Goal: Task Accomplishment & Management: Use online tool/utility

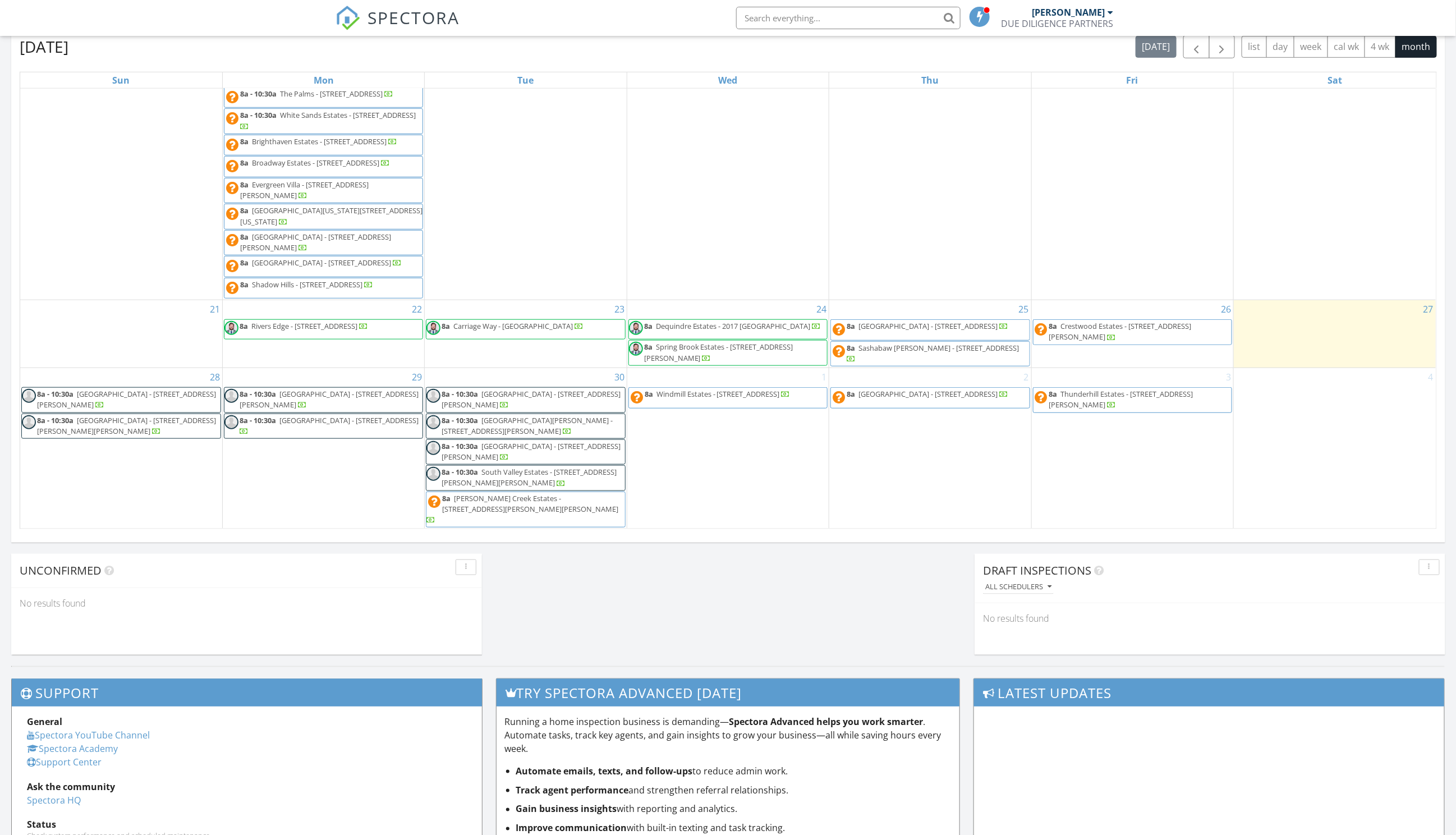
scroll to position [499, 0]
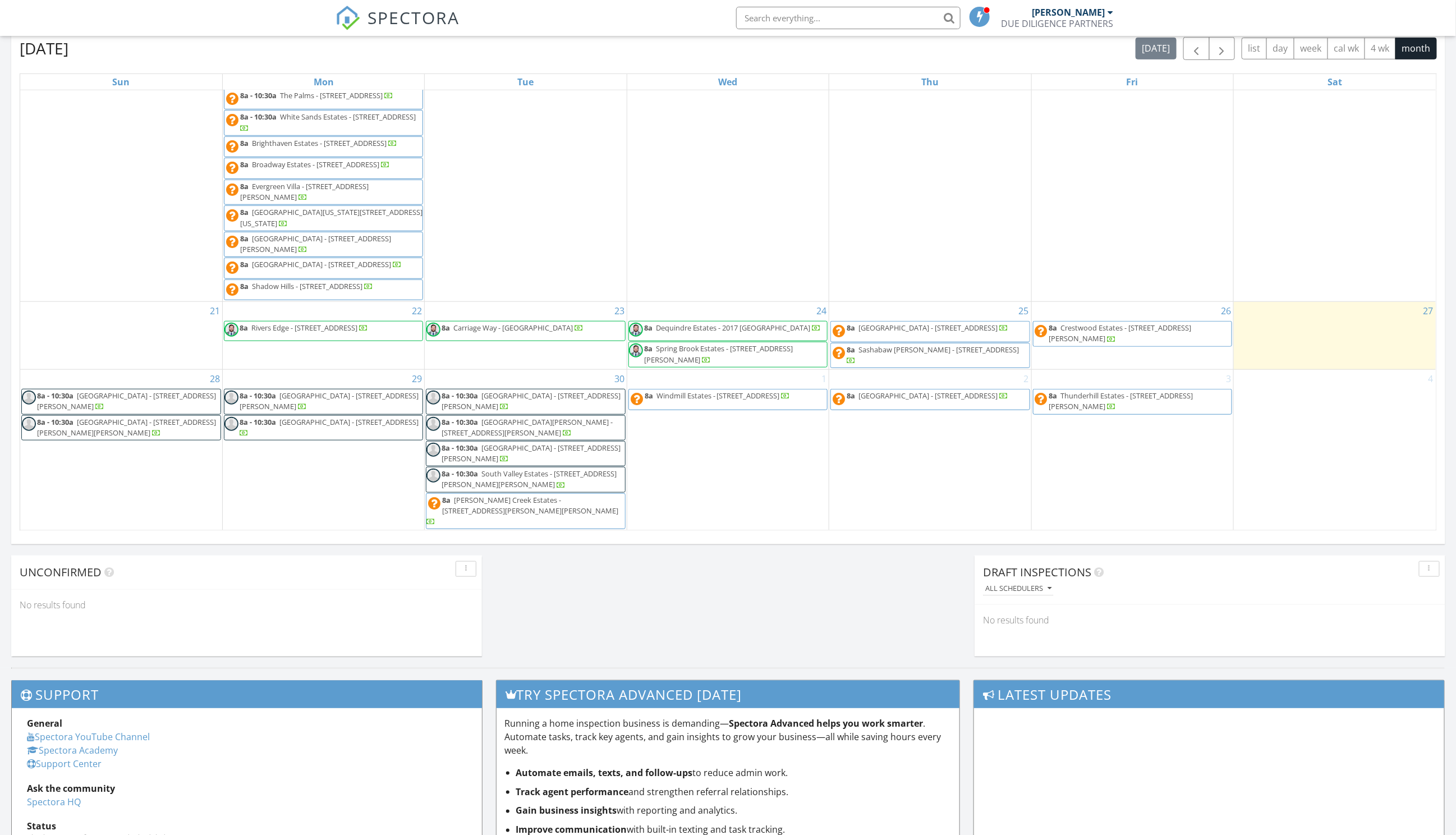
click at [721, 340] on span "8a Dequindre Estates - 2017 Shirewood Dr 48317" at bounding box center [725, 331] width 192 height 17
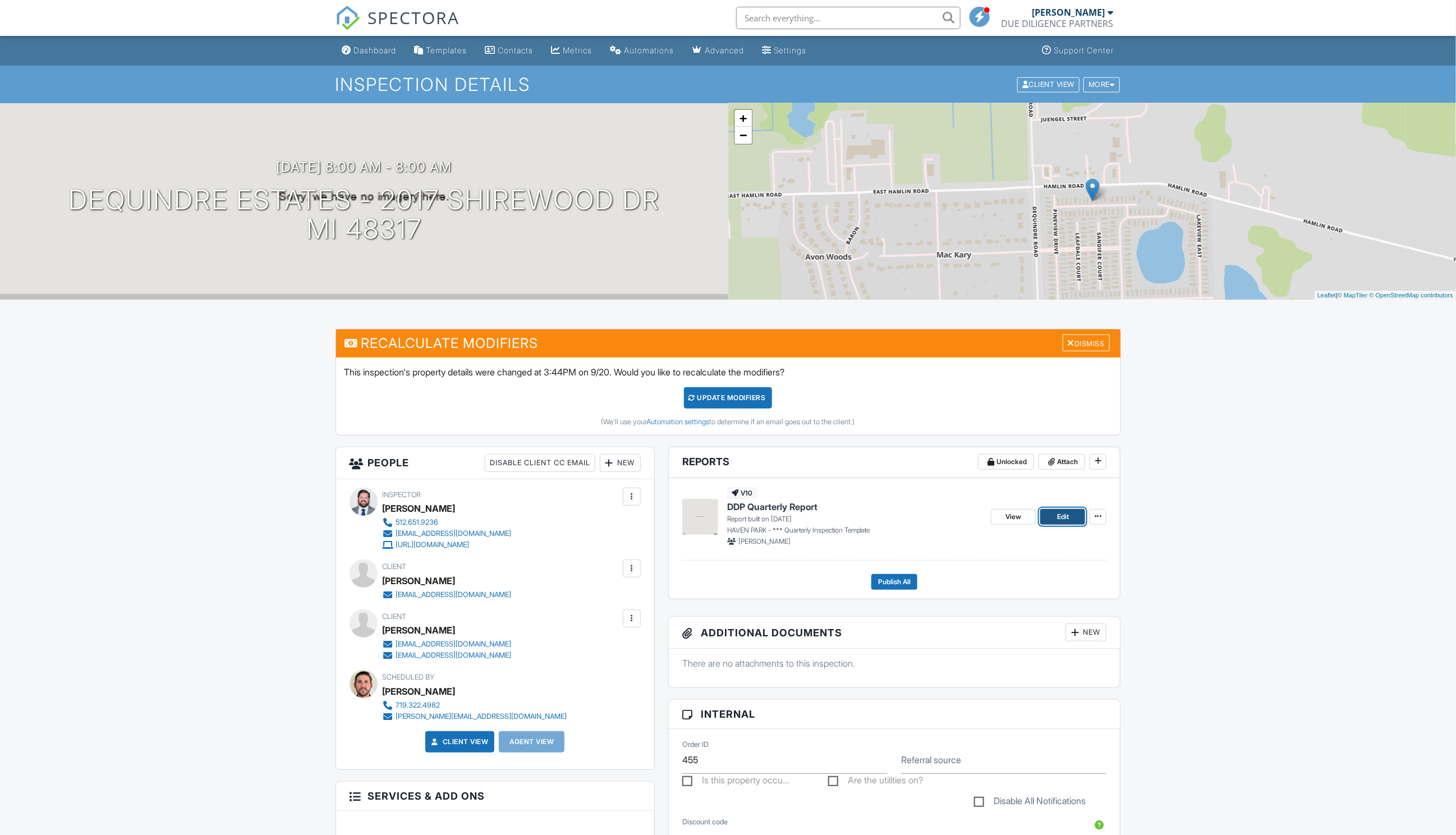
click at [1069, 514] on link "Edit" at bounding box center [1062, 517] width 45 height 16
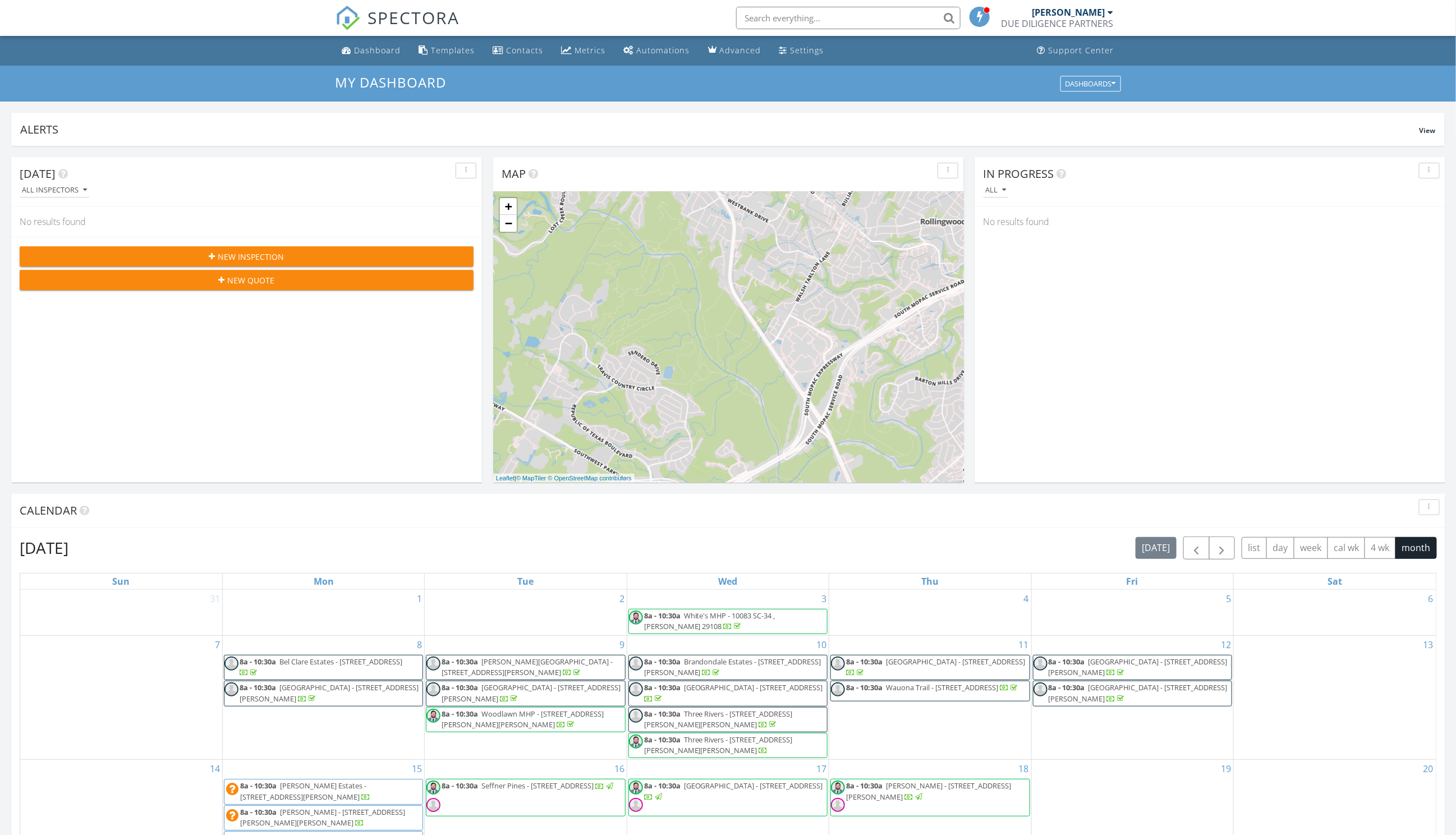
click at [892, 16] on input "text" at bounding box center [848, 18] width 224 height 23
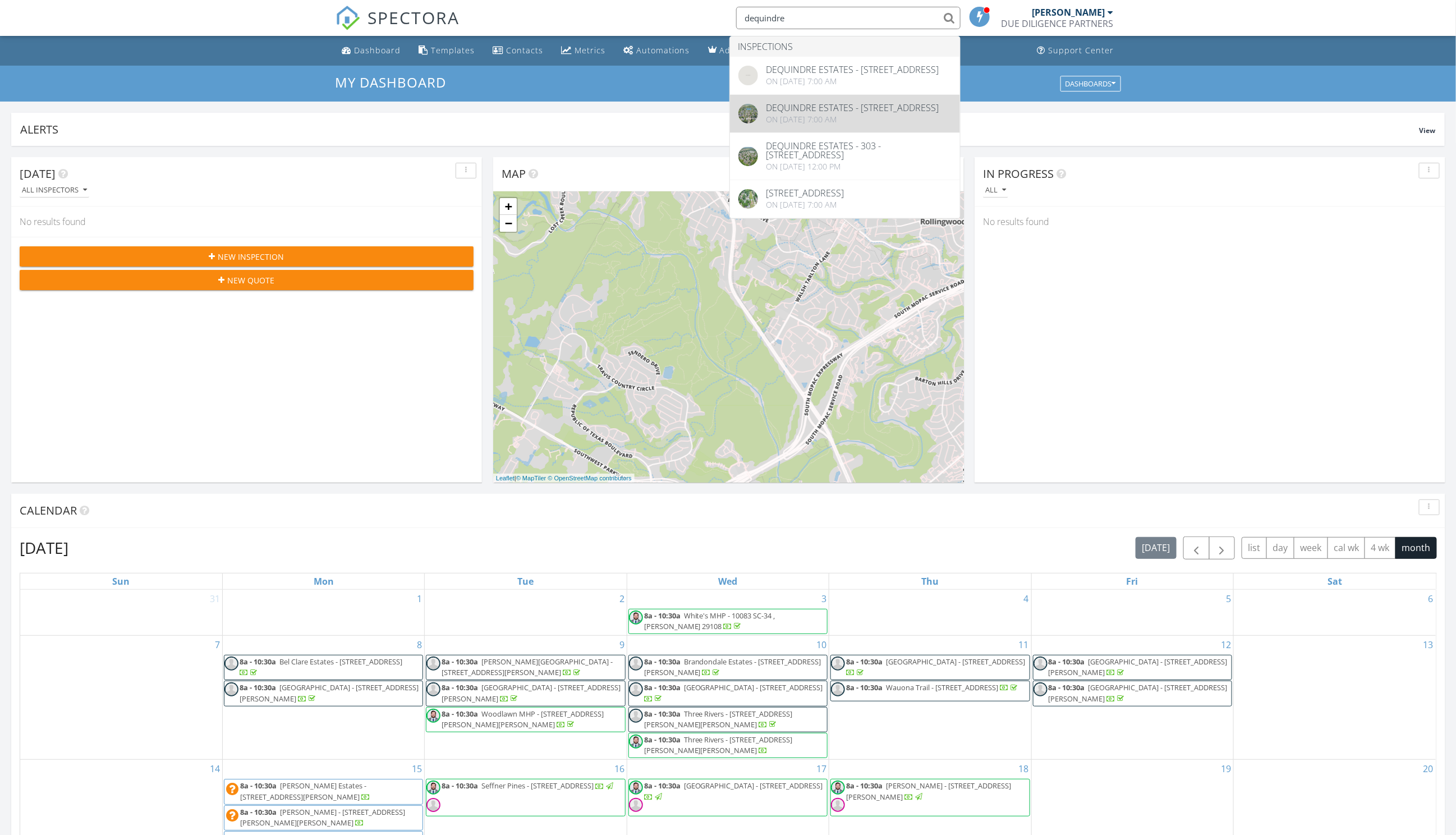
type input "dequindre"
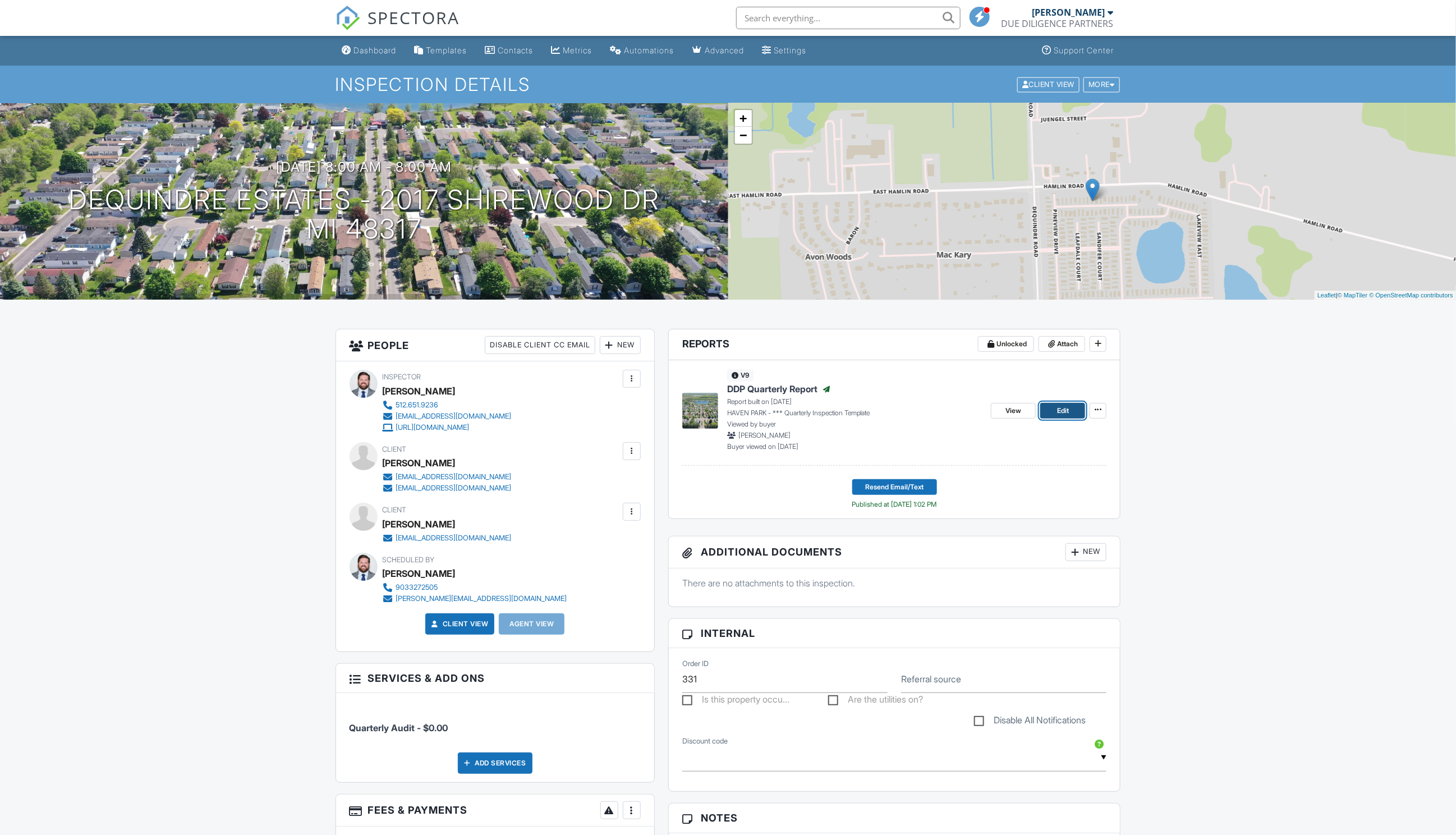
click at [1058, 412] on span "Edit" at bounding box center [1063, 411] width 12 height 11
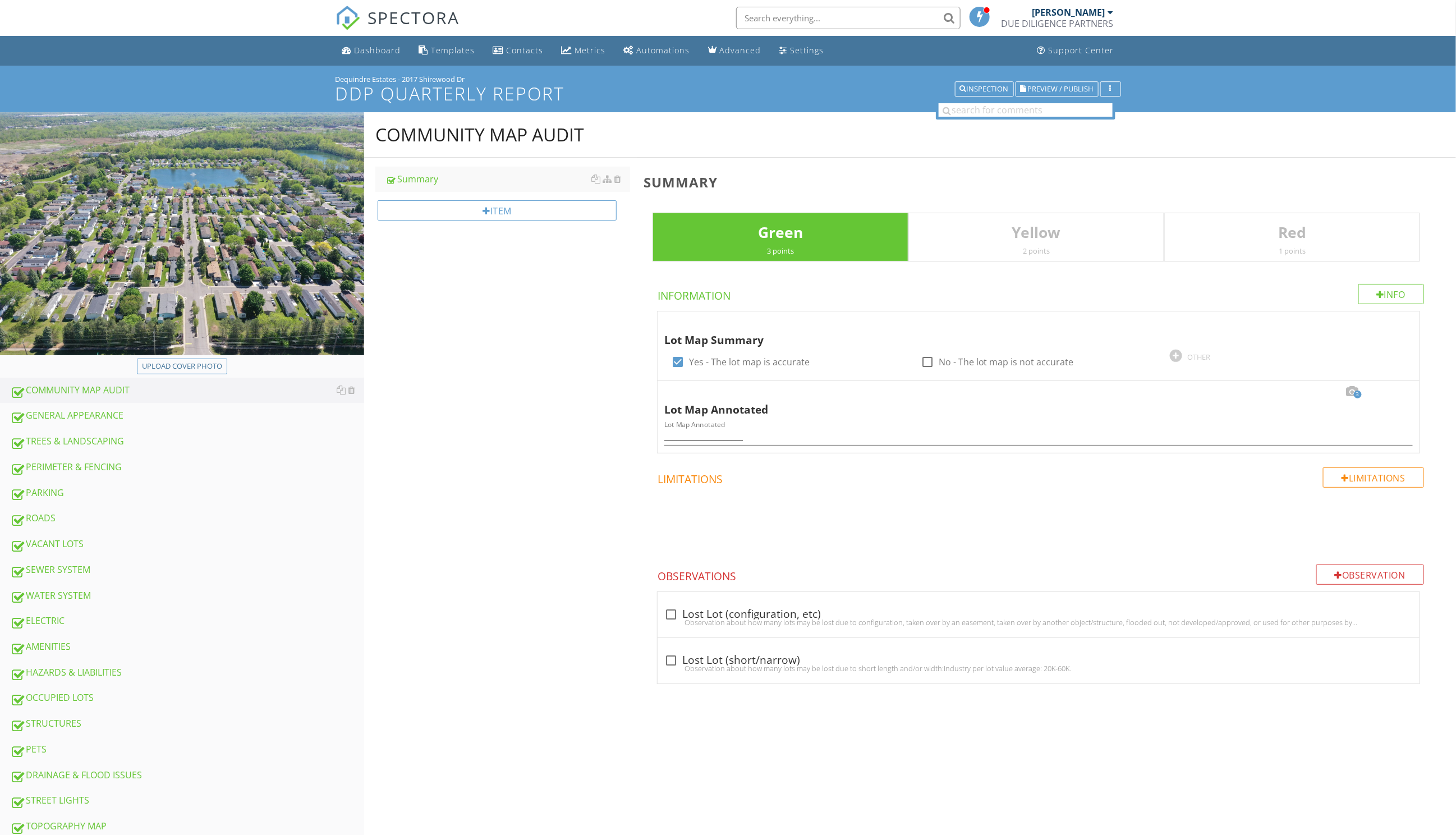
click at [318, 280] on img at bounding box center [182, 234] width 364 height 243
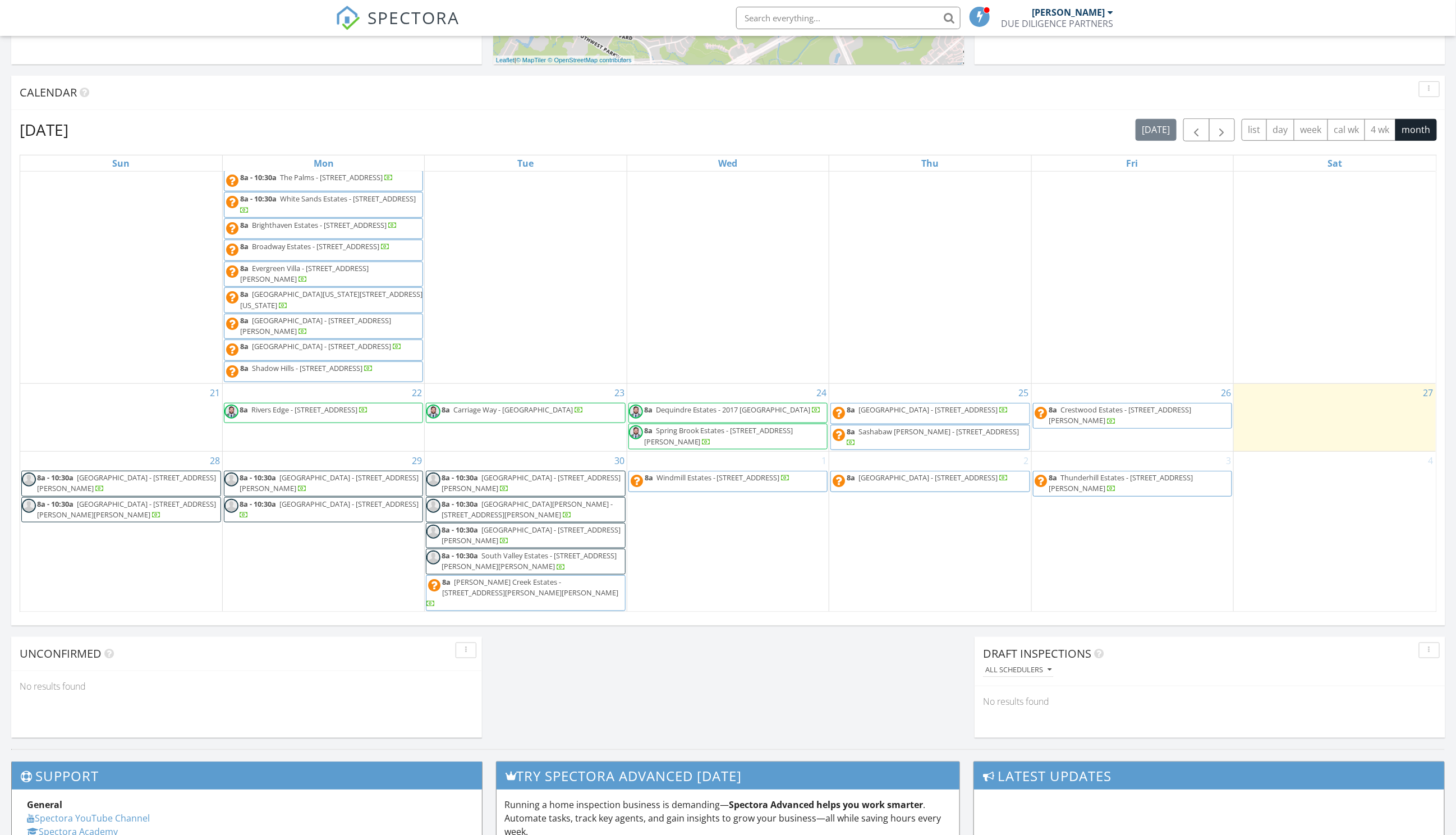
scroll to position [358, 0]
click at [702, 421] on span "8a Dequindre Estates - 2017 Shirewood Dr 48317" at bounding box center [725, 412] width 192 height 17
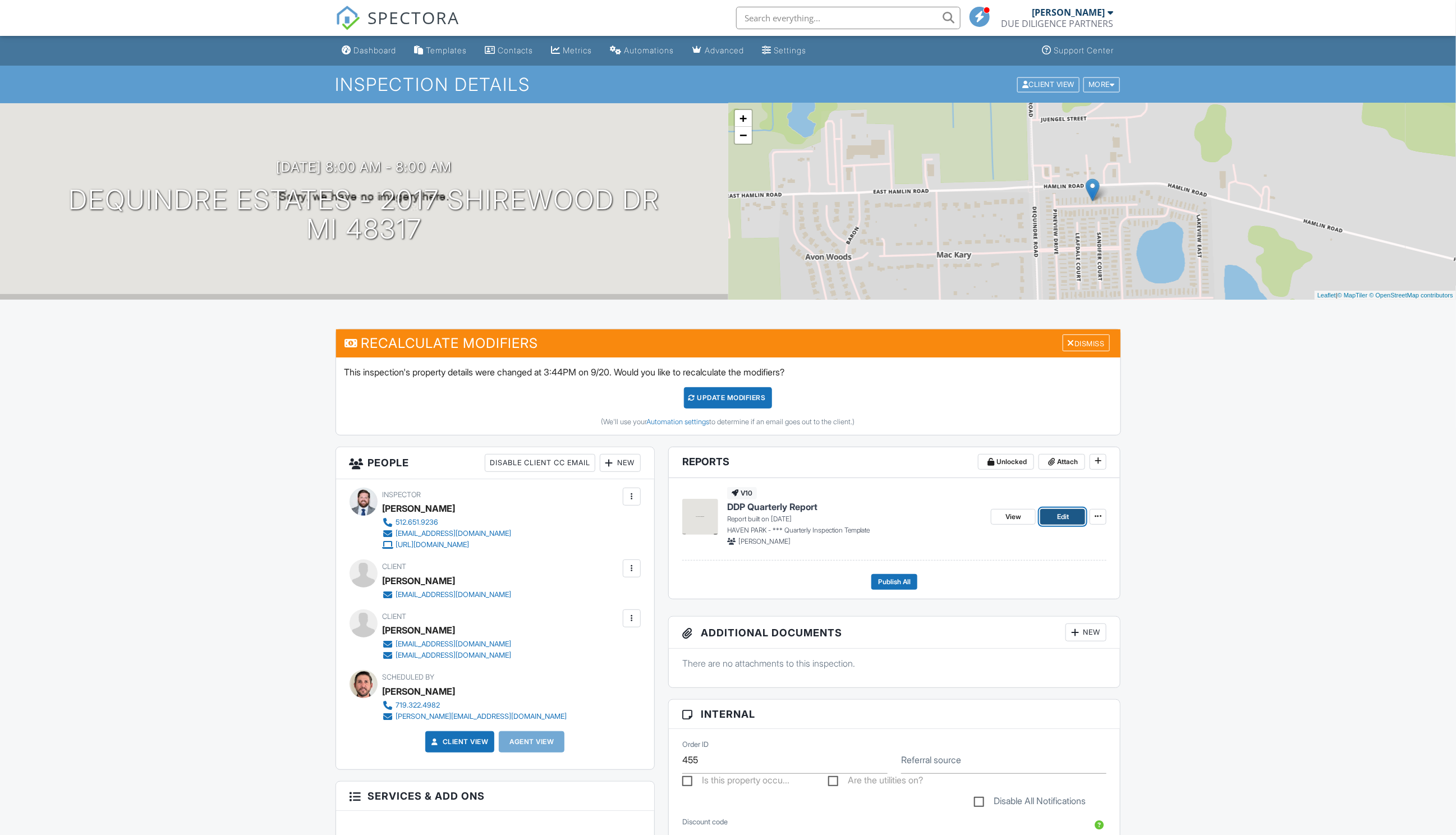
click at [1069, 512] on span "Edit" at bounding box center [1063, 516] width 12 height 11
